Goal: Transaction & Acquisition: Download file/media

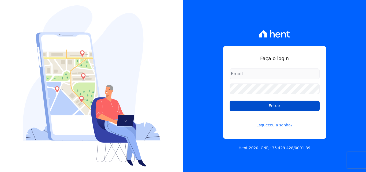
type input "[PERSON_NAME][EMAIL_ADDRESS][DOMAIN_NAME]"
click at [256, 107] on input "Entrar" at bounding box center [274, 105] width 90 height 11
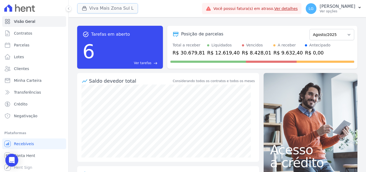
click at [113, 9] on button "Viva Mais Zona Sul L" at bounding box center [107, 8] width 61 height 10
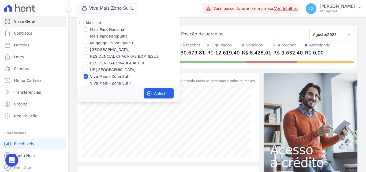
click at [95, 25] on label "Mais Lar" at bounding box center [94, 23] width 16 height 4
click at [83, 25] on input "Mais Lar" at bounding box center [81, 23] width 4 height 4
checkbox input "true"
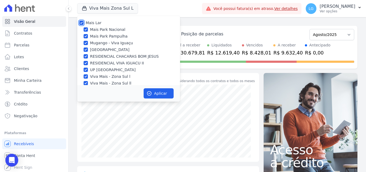
checkbox input "true"
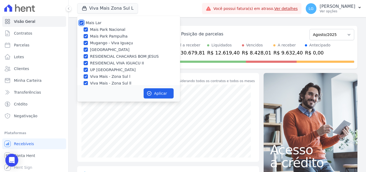
checkbox input "true"
click at [157, 90] on button "Aplicar" at bounding box center [158, 93] width 30 height 10
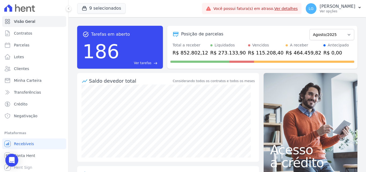
click at [319, 9] on p "Ver opções" at bounding box center [337, 11] width 36 height 4
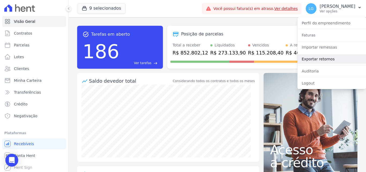
click at [316, 57] on link "Exportar retornos" at bounding box center [331, 59] width 69 height 10
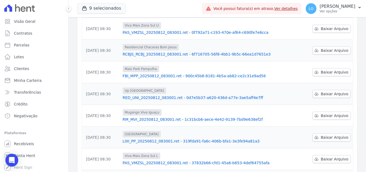
scroll to position [113, 0]
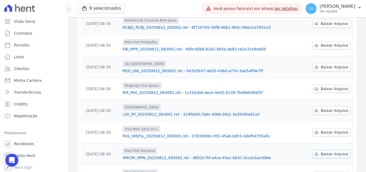
click at [322, 151] on span "Baixar Arquivo" at bounding box center [334, 153] width 28 height 5
click at [334, 129] on span "Baixar Arquivo" at bounding box center [334, 131] width 28 height 5
click at [330, 108] on span "Baixar Arquivo" at bounding box center [334, 110] width 28 height 5
click at [331, 86] on span "Baixar Arquivo" at bounding box center [334, 88] width 28 height 5
click at [333, 64] on span "Baixar Arquivo" at bounding box center [334, 66] width 28 height 5
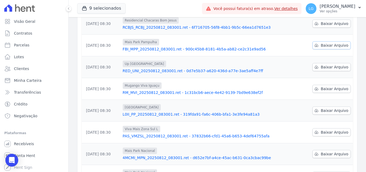
click at [326, 43] on span "Baixar Arquivo" at bounding box center [334, 45] width 28 height 5
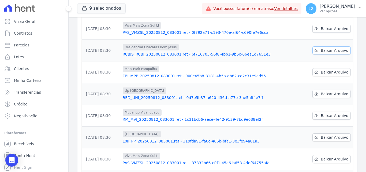
click at [326, 48] on span "Baixar Arquivo" at bounding box center [334, 50] width 28 height 5
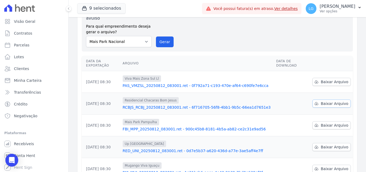
scroll to position [33, 0]
click at [329, 79] on span "Baixar Arquivo" at bounding box center [334, 81] width 28 height 5
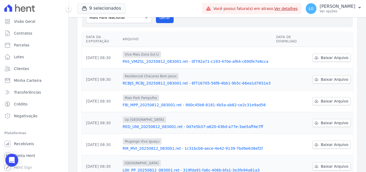
scroll to position [0, 0]
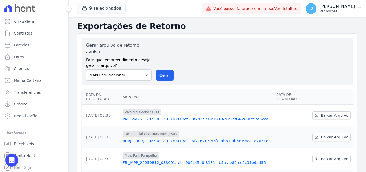
click at [319, 10] on p "Ver opções" at bounding box center [337, 11] width 36 height 4
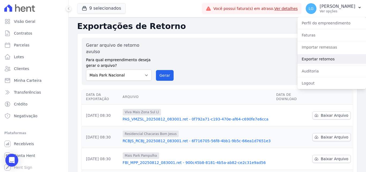
click at [306, 58] on link "Exportar retornos" at bounding box center [331, 59] width 69 height 10
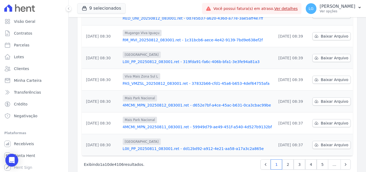
scroll to position [167, 0]
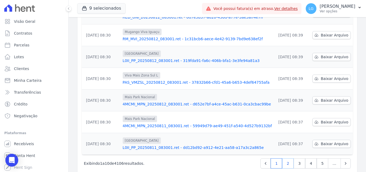
click at [285, 158] on link "2" at bounding box center [288, 163] width 12 height 10
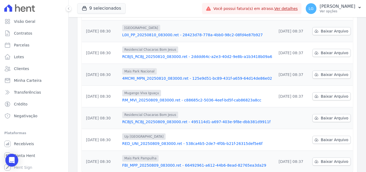
scroll to position [161, 0]
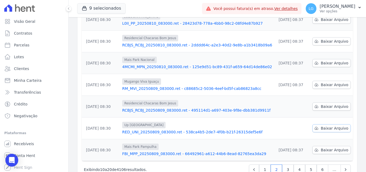
click at [325, 125] on span "Baixar Arquivo" at bounding box center [334, 127] width 28 height 5
click at [353, 95] on div "Data da Exportação [GEOGRAPHIC_DATA] Data de Download [DATE] 08:30 Residencial …" at bounding box center [217, 44] width 288 height 236
click at [340, 104] on span "Baixar Arquivo" at bounding box center [334, 106] width 28 height 5
click at [308, 15] on button "LG [PERSON_NAME] Ver opções" at bounding box center [333, 8] width 64 height 15
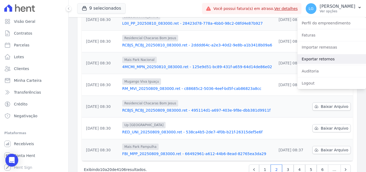
click at [309, 61] on link "Exportar retornos" at bounding box center [331, 59] width 69 height 10
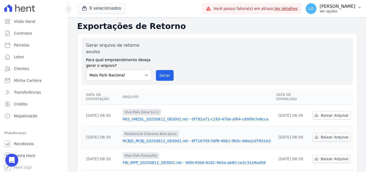
click at [319, 11] on p "Ver opções" at bounding box center [337, 11] width 36 height 4
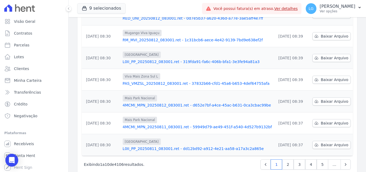
scroll to position [167, 0]
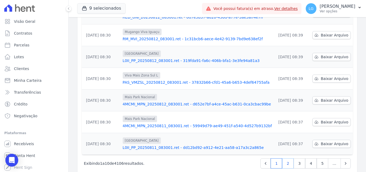
click at [289, 158] on link "2" at bounding box center [288, 163] width 12 height 10
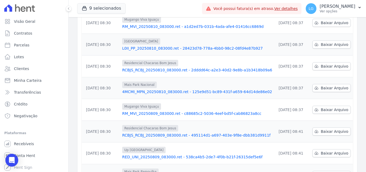
scroll to position [167, 0]
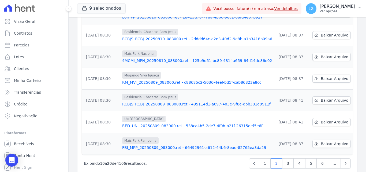
click at [328, 12] on p "Ver opções" at bounding box center [337, 11] width 36 height 4
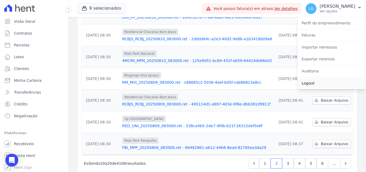
click at [321, 81] on link "Logout" at bounding box center [331, 83] width 69 height 10
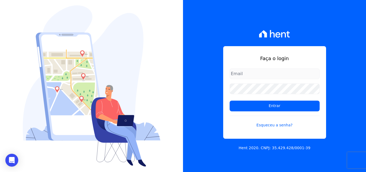
type input "[PERSON_NAME][EMAIL_ADDRESS][DOMAIN_NAME]"
